Goal: Information Seeking & Learning: Learn about a topic

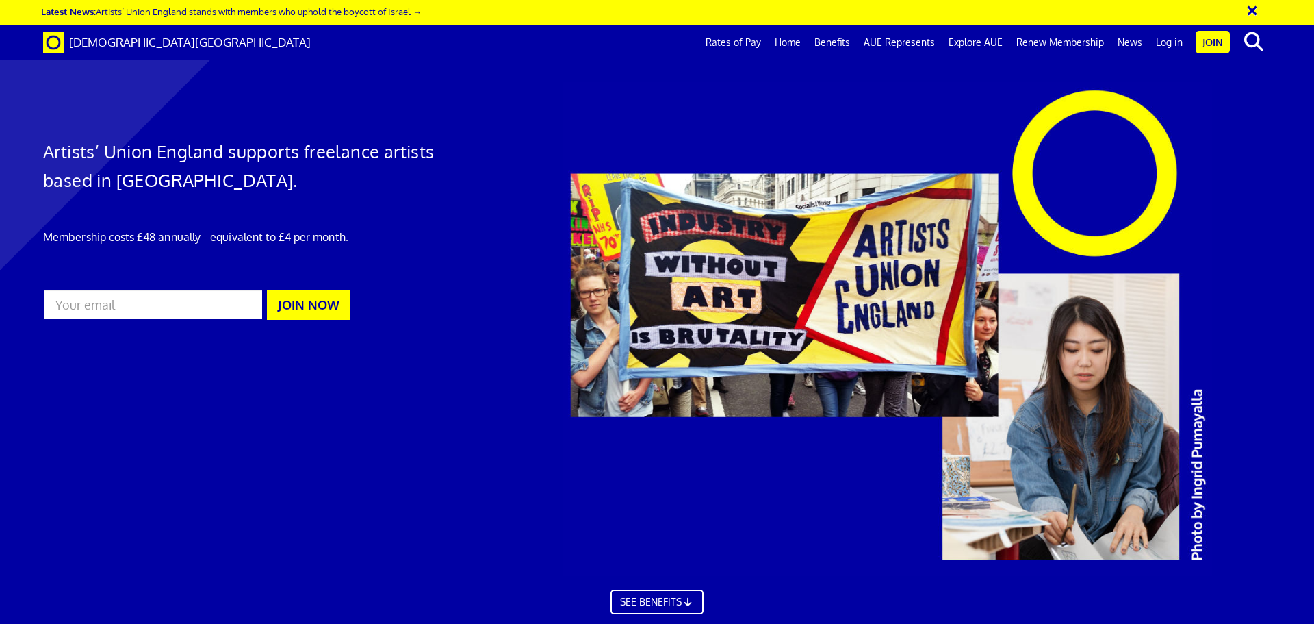
scroll to position [0, 21]
click at [733, 48] on link "Rates of Pay" at bounding box center [733, 42] width 69 height 34
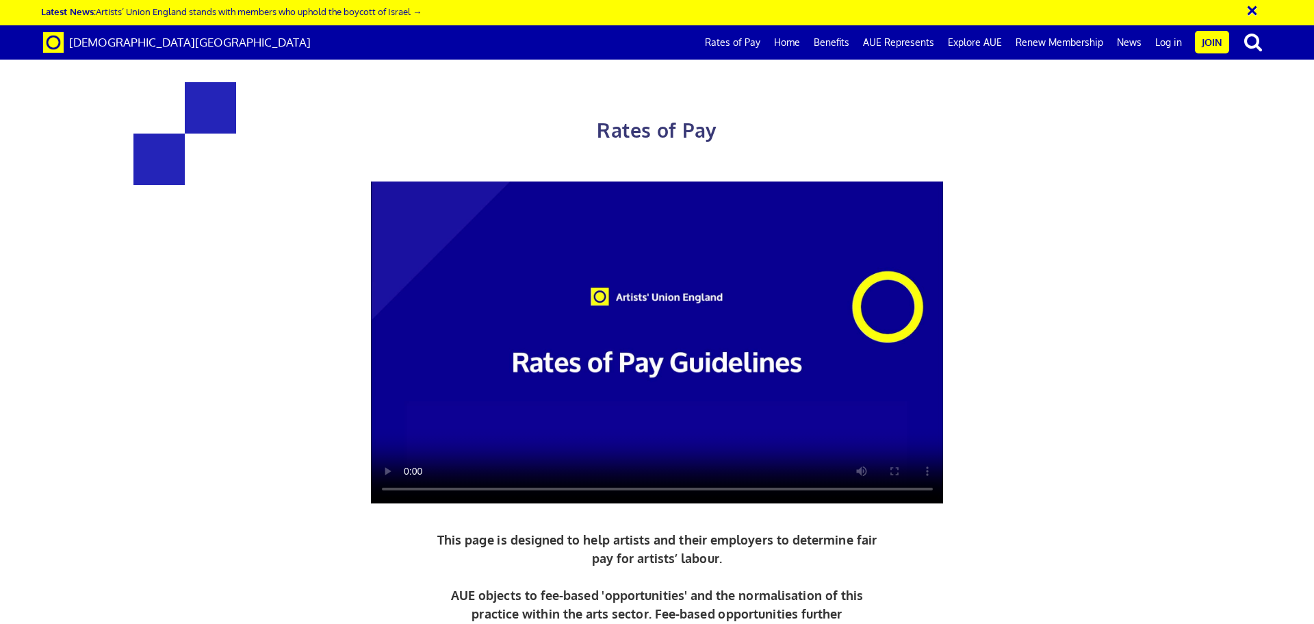
scroll to position [274, 0]
click at [798, 47] on link "Home" at bounding box center [787, 42] width 40 height 34
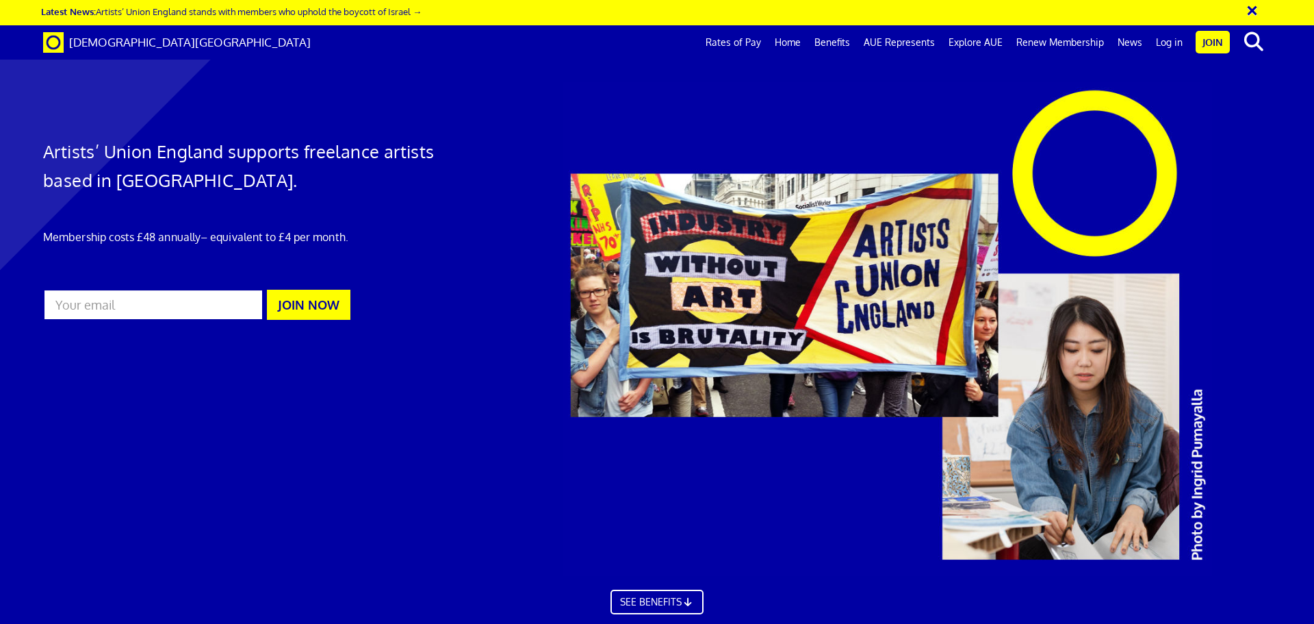
scroll to position [0, 21]
click at [841, 42] on link "Benefits" at bounding box center [832, 42] width 49 height 34
drag, startPoint x: 739, startPoint y: 139, endPoint x: 823, endPoint y: 131, distance: 84.5
